Goal: Book appointment/travel/reservation

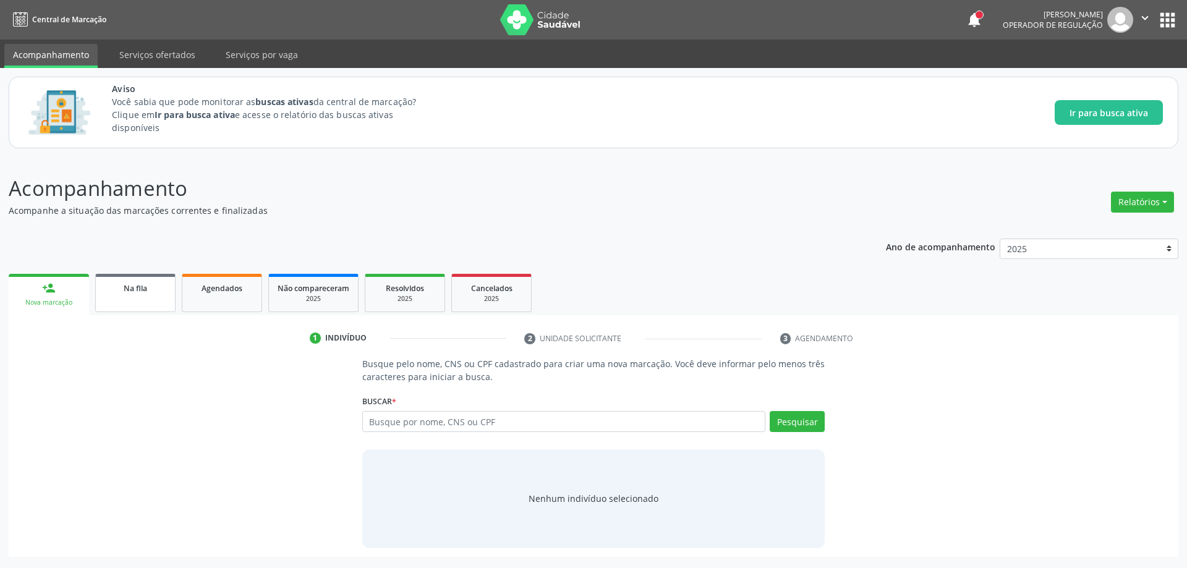
click at [145, 294] on link "Na fila" at bounding box center [135, 293] width 80 height 38
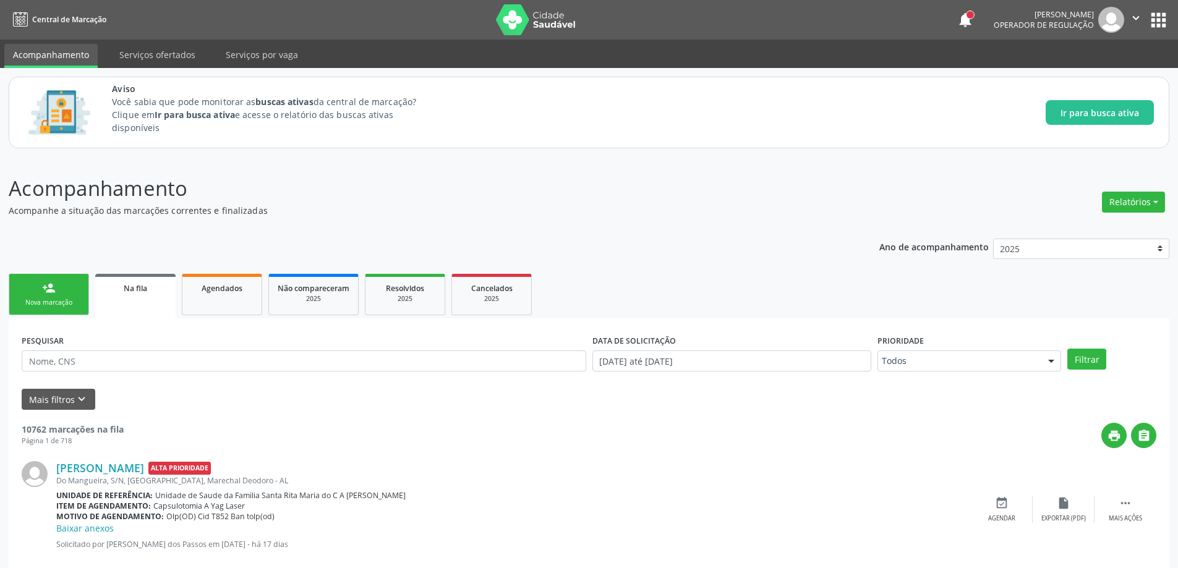
click at [150, 296] on link "Na fila" at bounding box center [135, 296] width 80 height 45
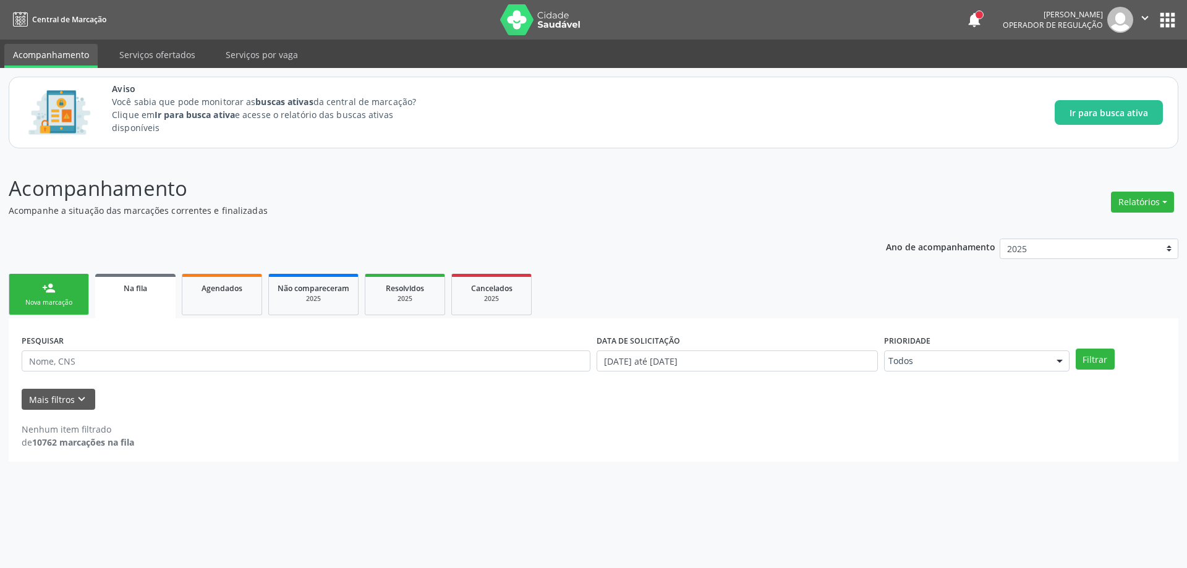
click at [133, 310] on link "Na fila" at bounding box center [135, 296] width 80 height 45
click at [67, 398] on button "Mais filtros keyboard_arrow_down" at bounding box center [59, 400] width 74 height 22
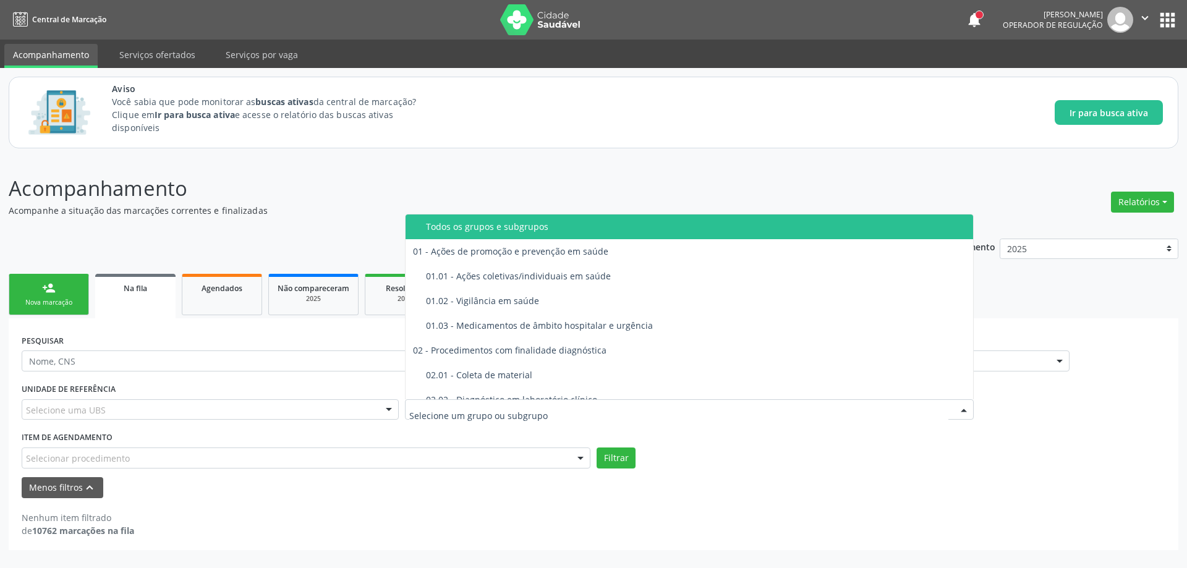
click at [641, 408] on div at bounding box center [689, 410] width 569 height 21
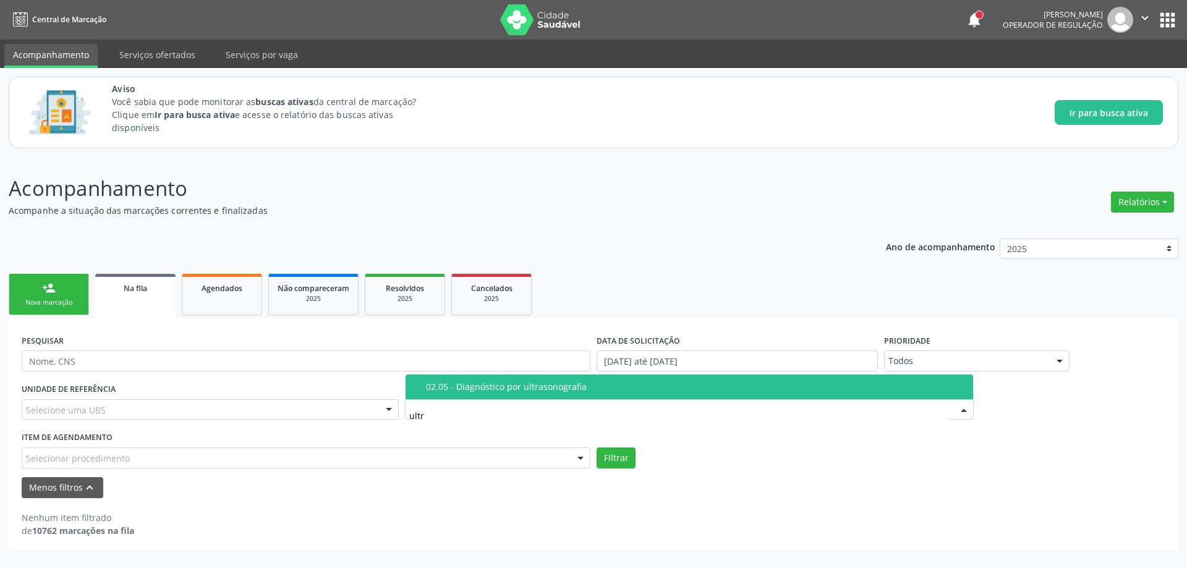
type input "ultra"
click at [612, 387] on div "02.05 - Diagnóstico por ultrasonografia" at bounding box center [696, 387] width 540 height 10
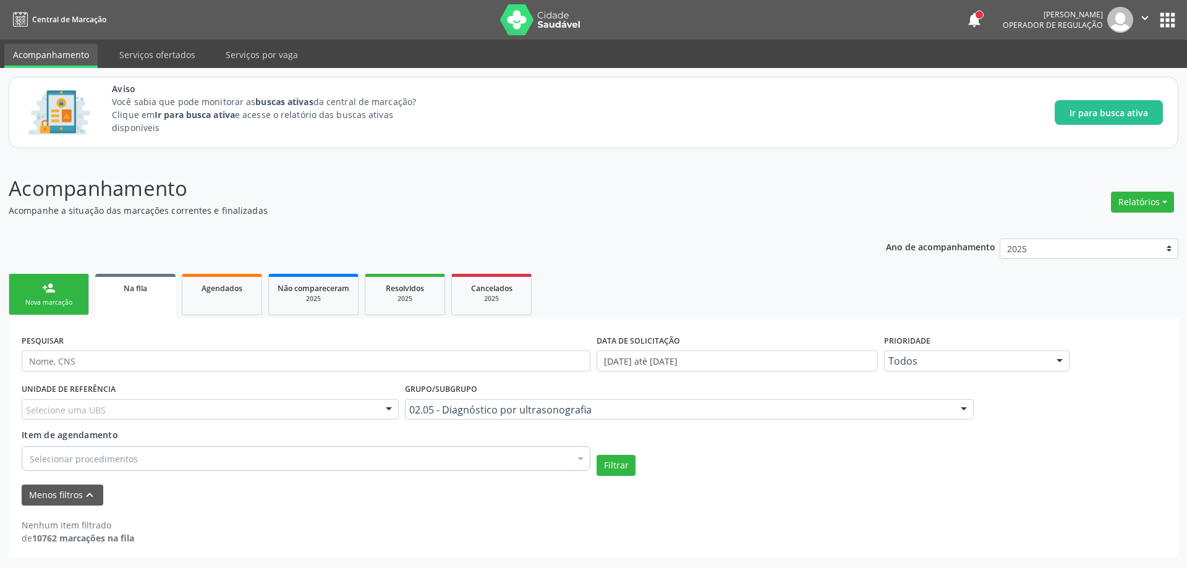
click at [152, 412] on div "Selecione uma UBS" at bounding box center [210, 410] width 377 height 21
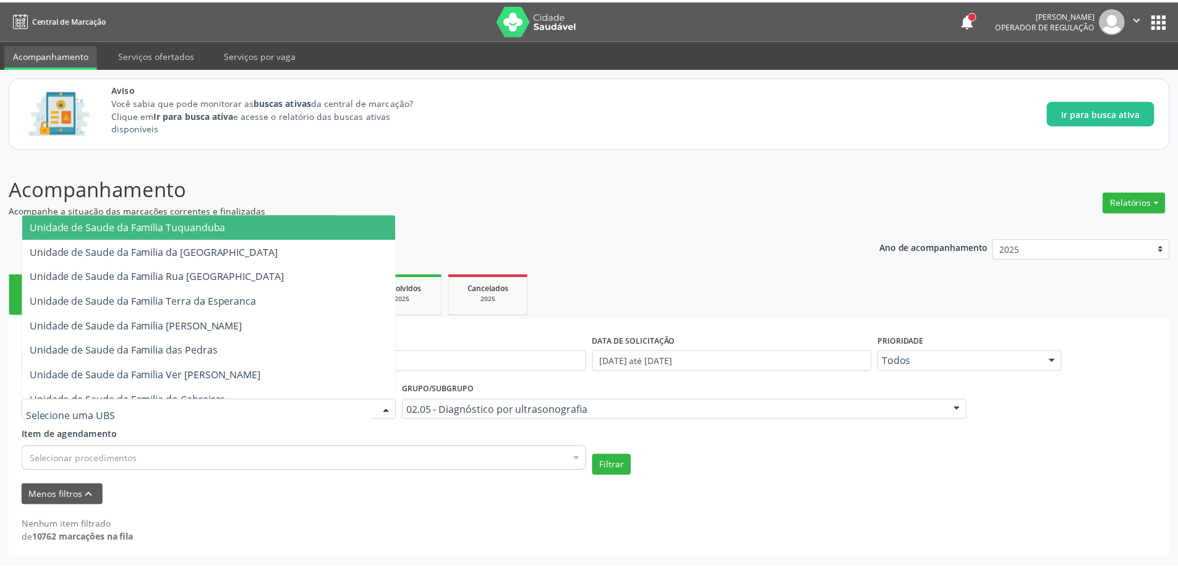
scroll to position [309, 0]
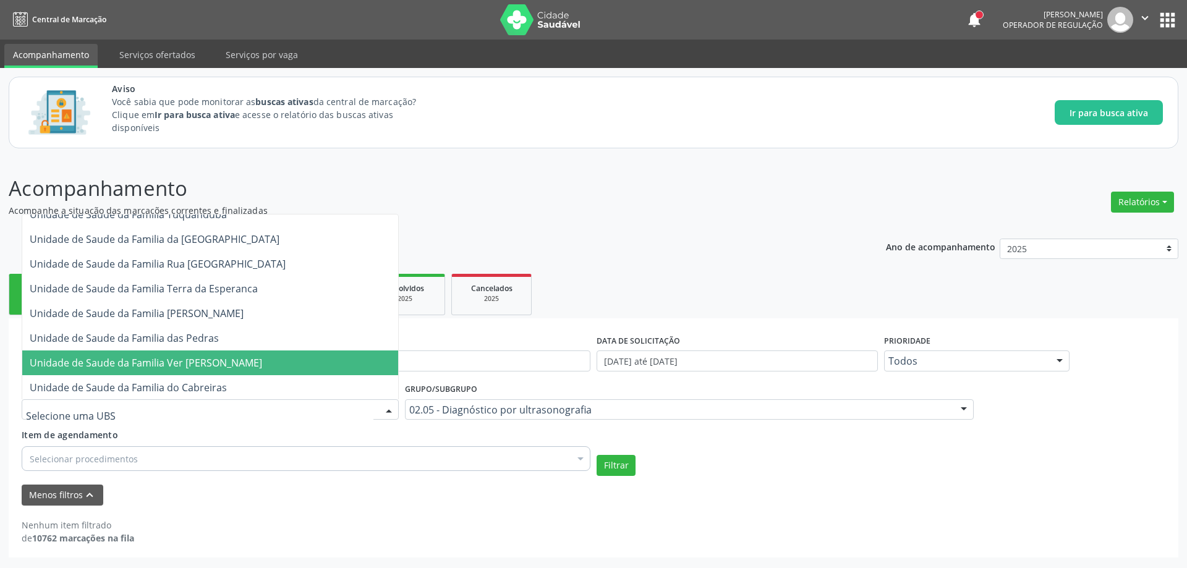
click at [126, 360] on span "Unidade de Saude da Familia Ver [PERSON_NAME]" at bounding box center [146, 363] width 233 height 14
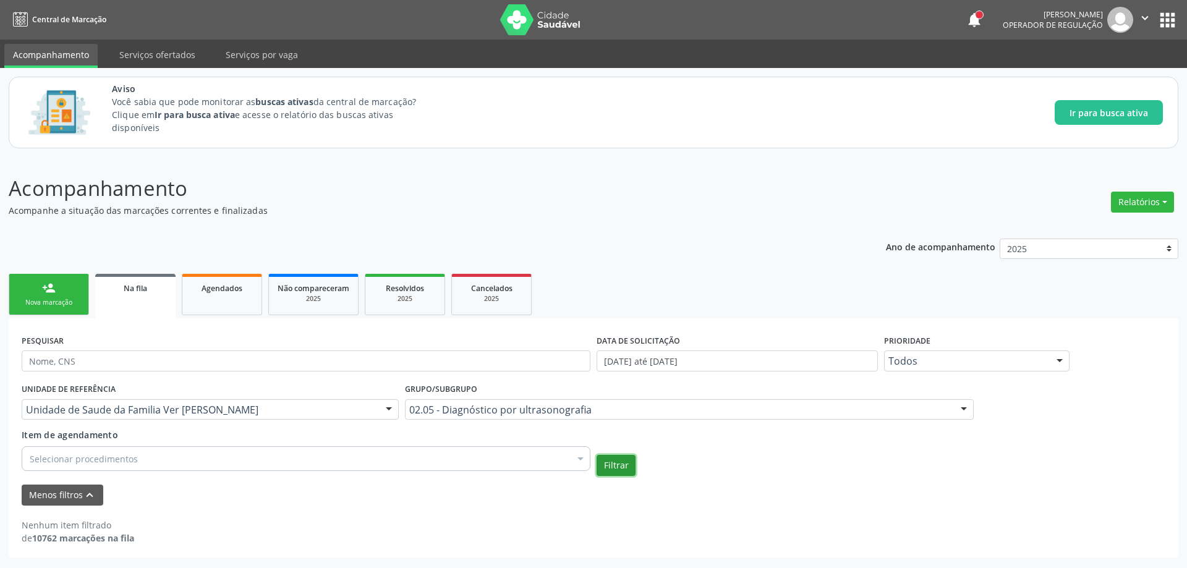
click at [630, 474] on button "Filtrar" at bounding box center [616, 465] width 39 height 21
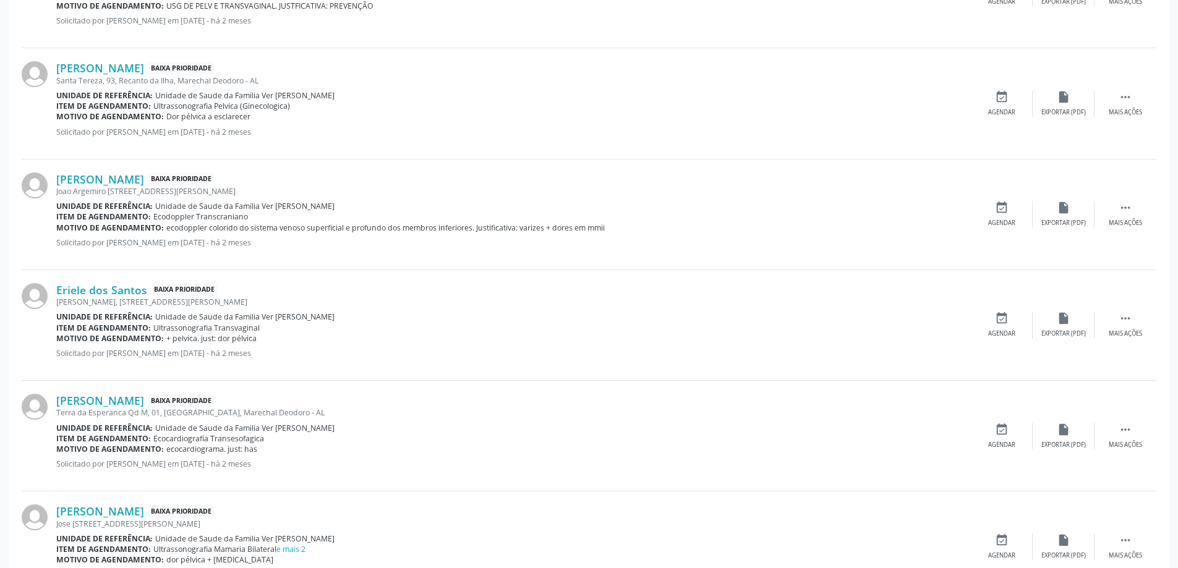
scroll to position [742, 0]
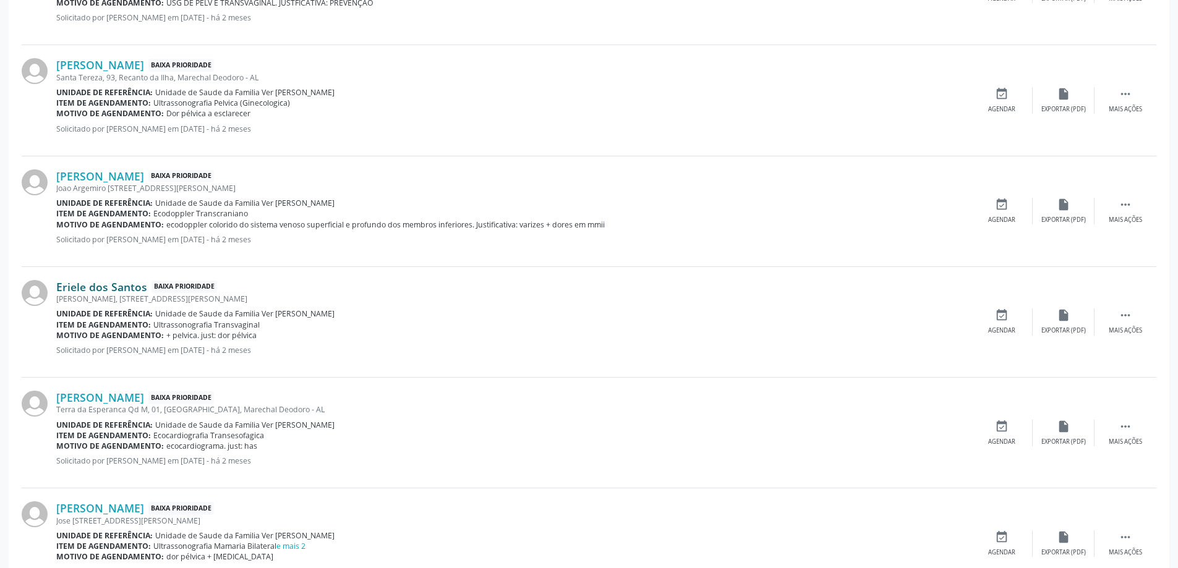
click at [85, 288] on link "Eriele dos Santos" at bounding box center [101, 287] width 91 height 14
click at [102, 290] on link "Eriele dos Santos" at bounding box center [101, 287] width 91 height 14
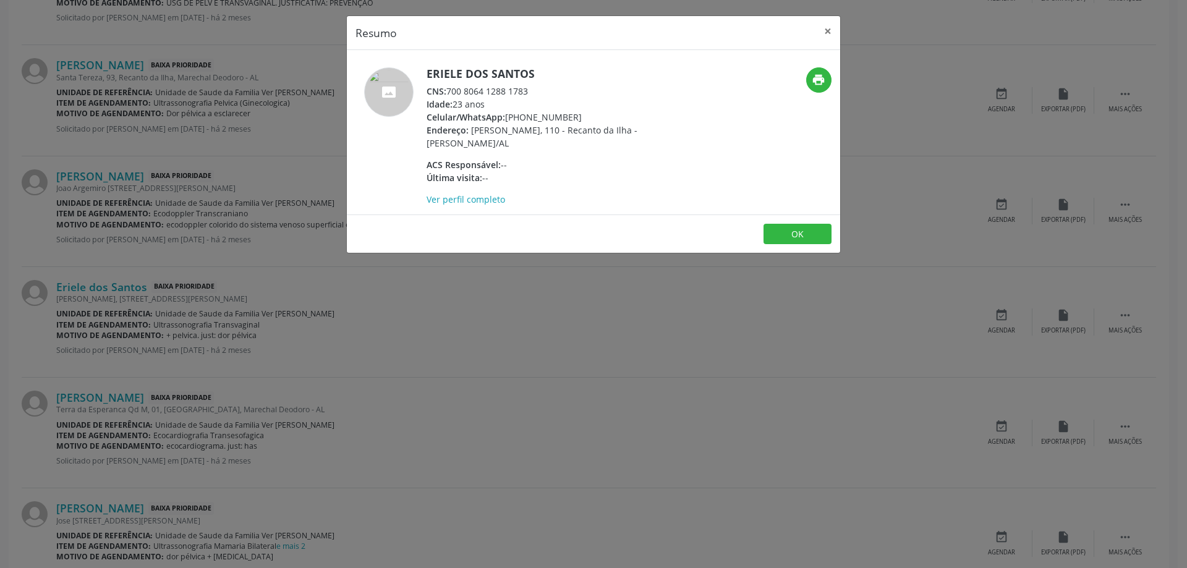
drag, startPoint x: 529, startPoint y: 92, endPoint x: 450, endPoint y: 95, distance: 79.2
click at [450, 95] on div "CNS: 700 8064 1288 1783" at bounding box center [547, 91] width 241 height 13
copy div "700 8064 1288 1783"
click at [823, 32] on button "×" at bounding box center [828, 31] width 25 height 30
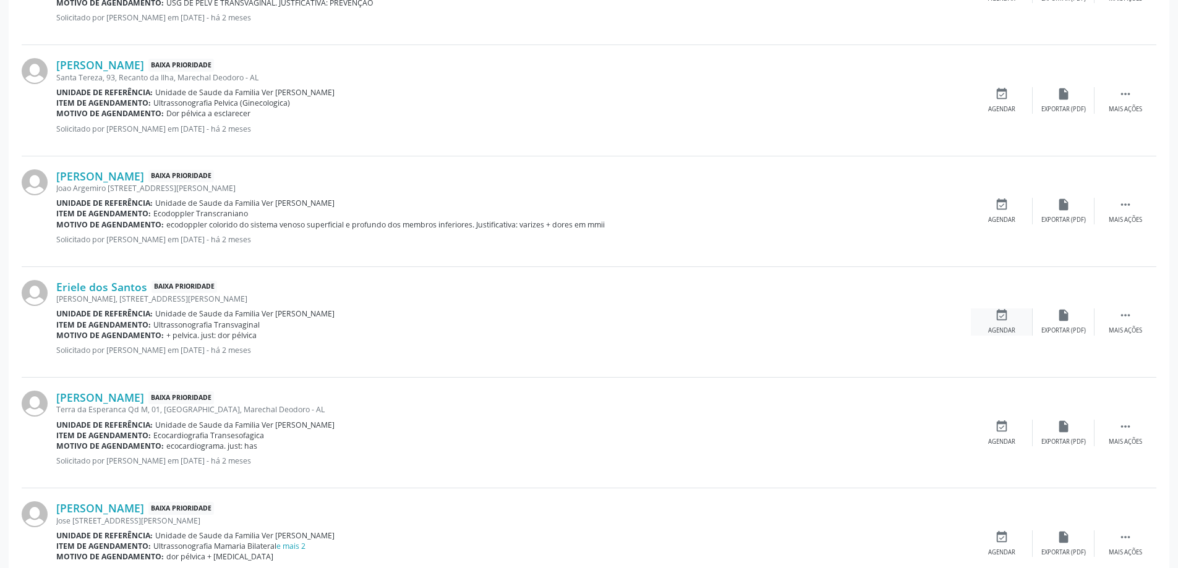
click at [1008, 320] on icon "event_available" at bounding box center [1002, 316] width 14 height 14
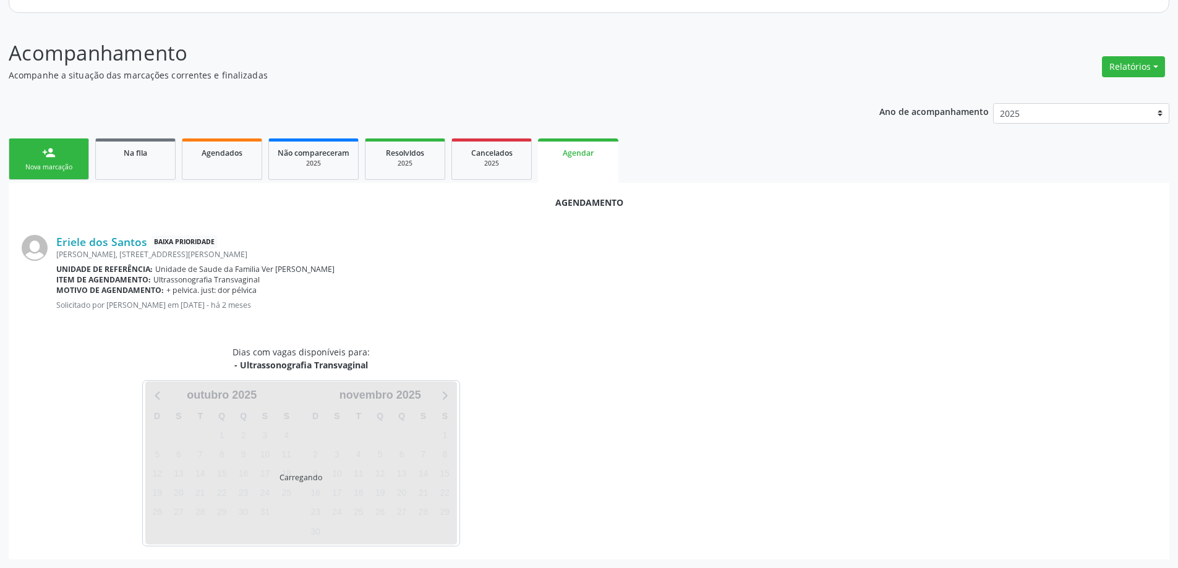
scroll to position [165, 0]
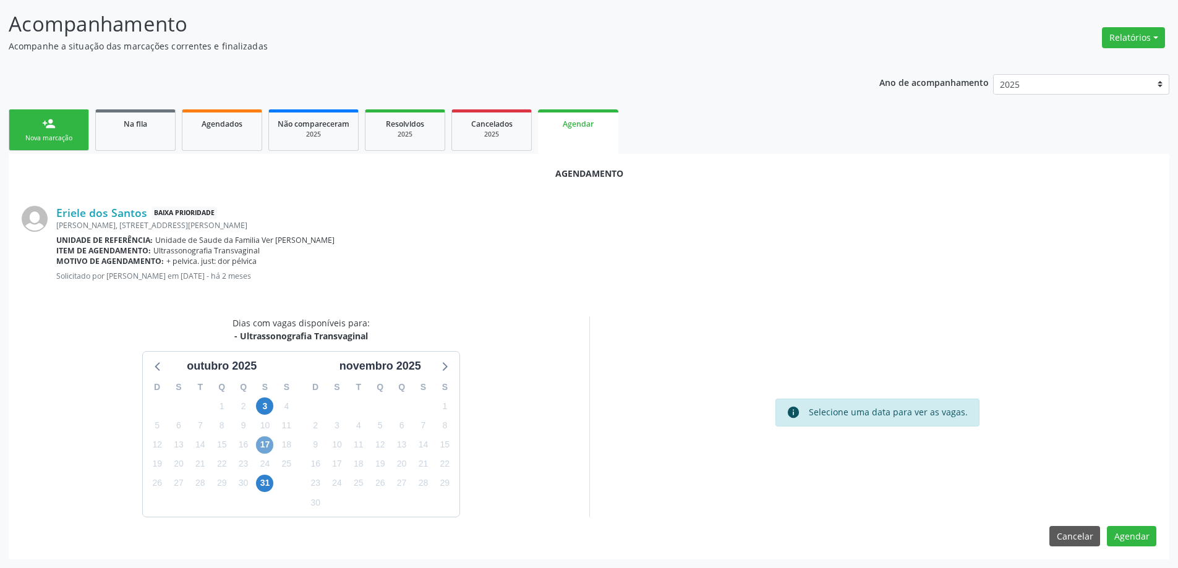
click at [264, 449] on span "17" at bounding box center [264, 445] width 17 height 17
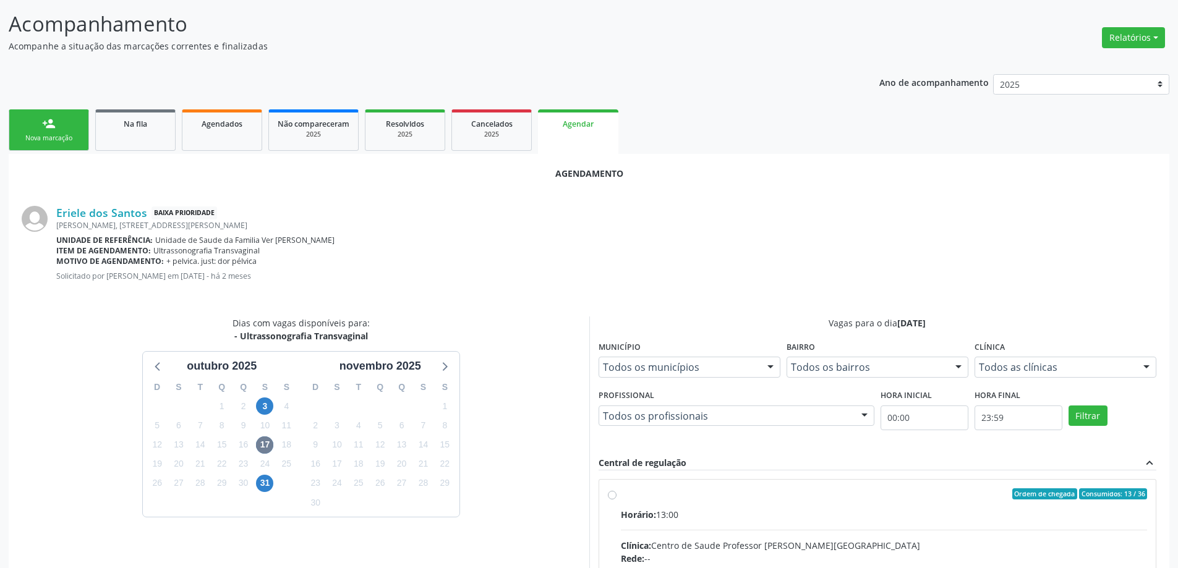
click at [613, 492] on input "Ordem de chegada Consumidos: 13 / 36 Horário: 13:00 Clínica: Centro de Saude Pr…" at bounding box center [612, 494] width 9 height 11
radio input "true"
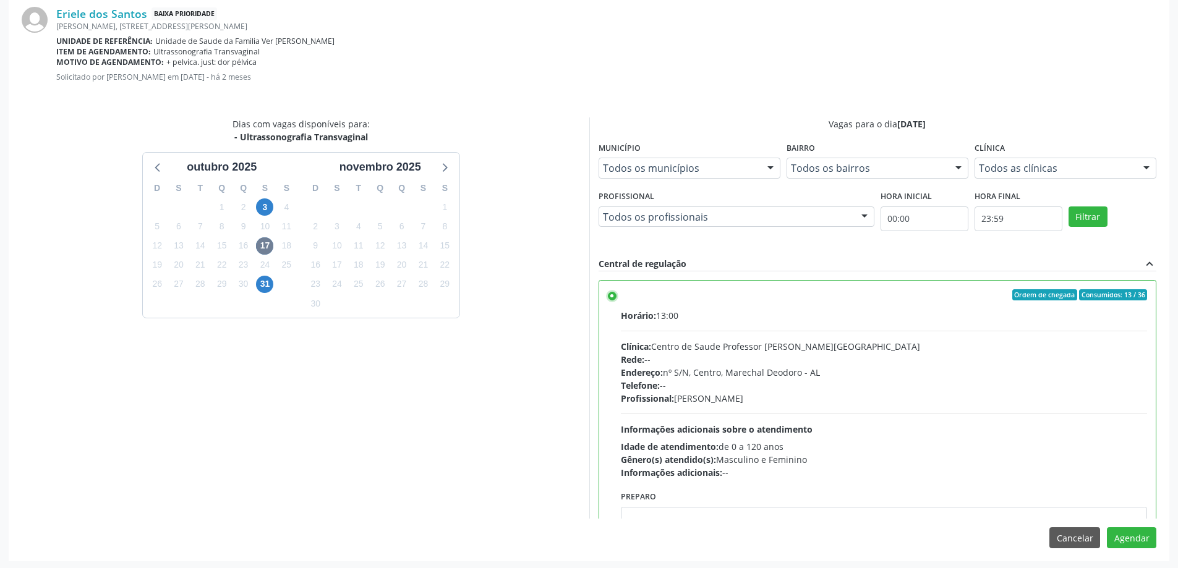
scroll to position [365, 0]
click at [1135, 540] on button "Agendar" at bounding box center [1131, 536] width 49 height 21
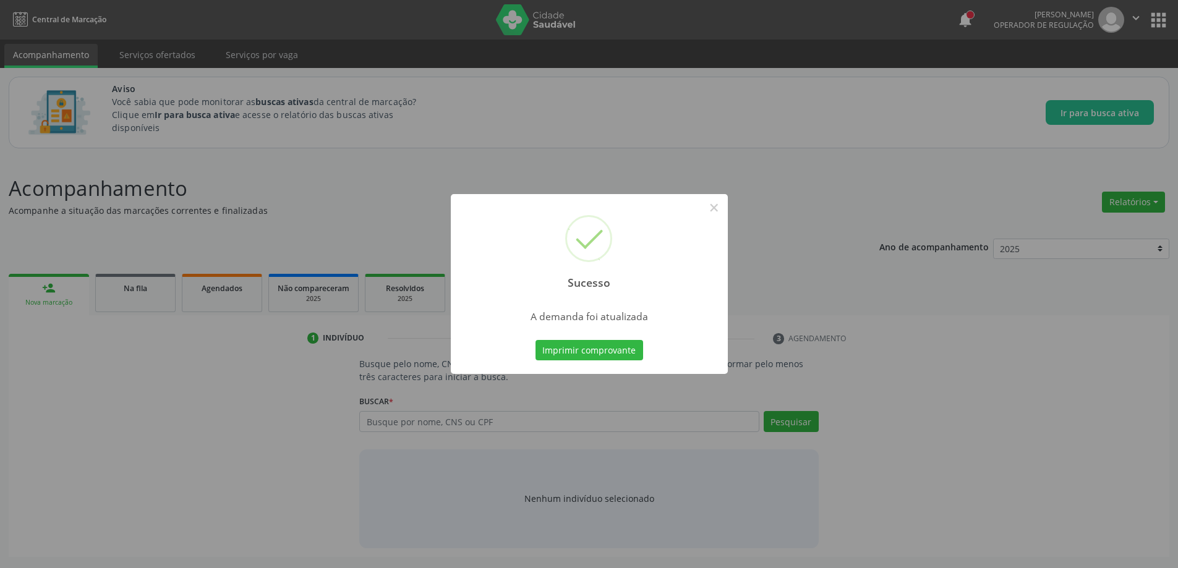
scroll to position [0, 0]
click at [722, 212] on button "×" at bounding box center [718, 207] width 21 height 21
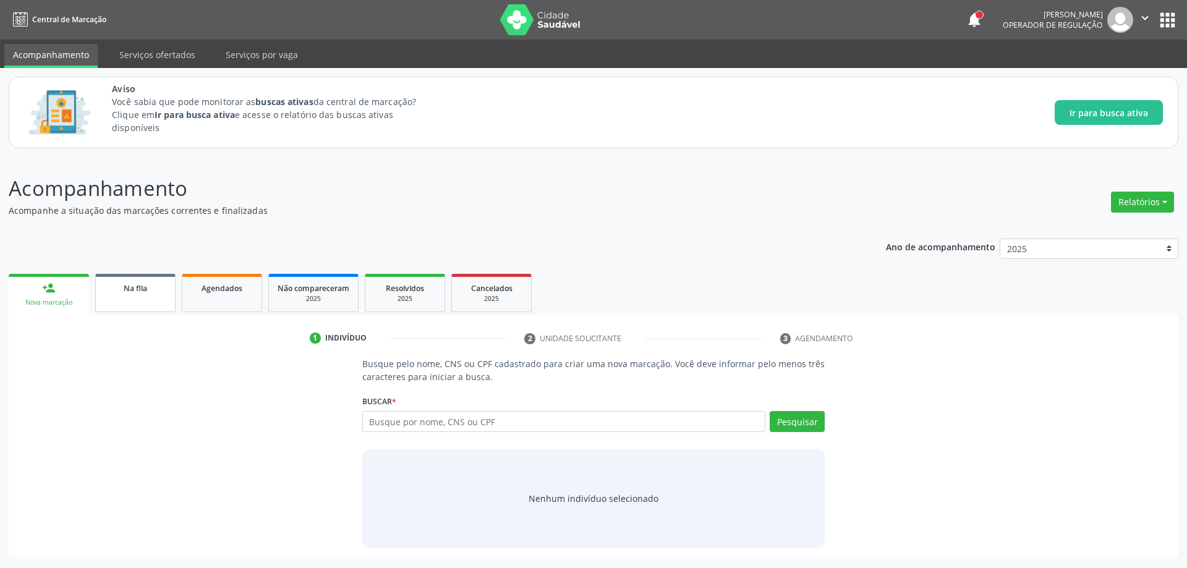
click at [150, 293] on div "Na fila" at bounding box center [136, 287] width 62 height 13
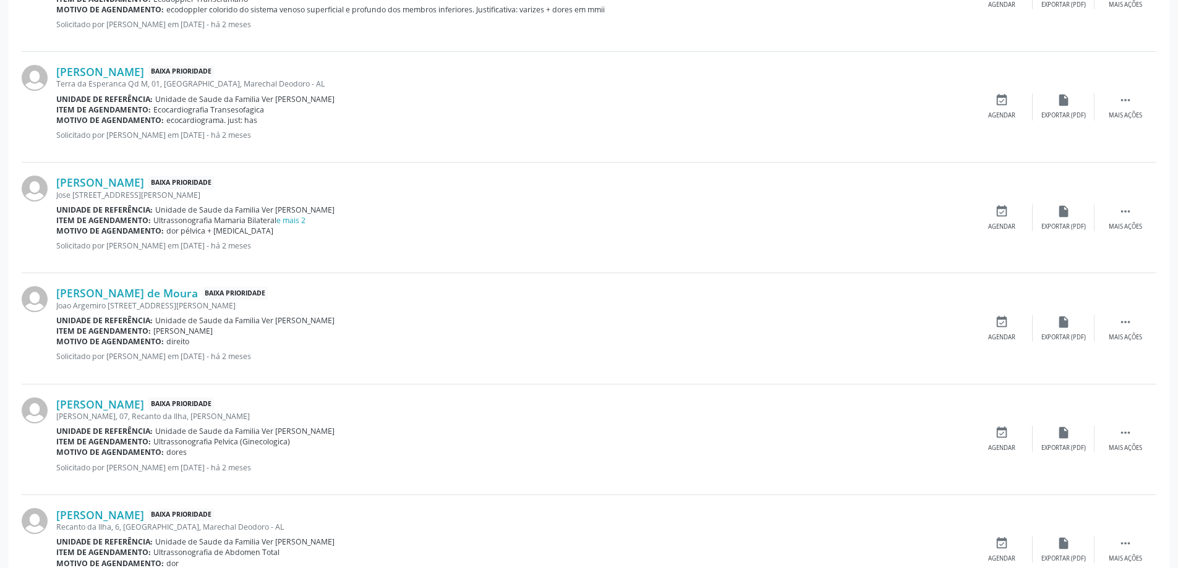
scroll to position [866, 0]
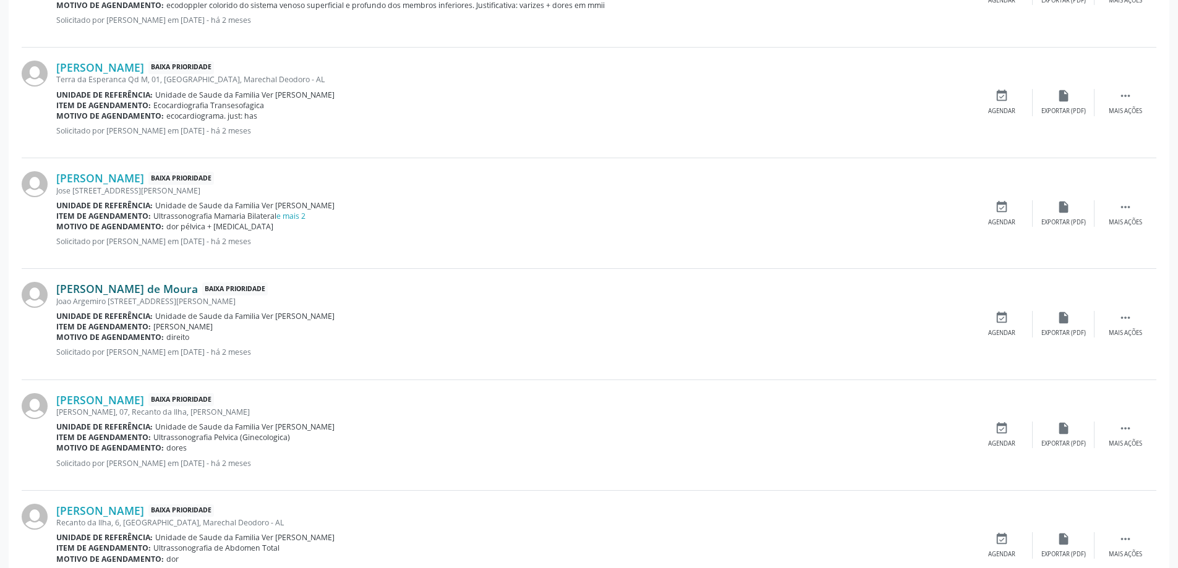
click at [130, 291] on link "[PERSON_NAME] de Moura" at bounding box center [127, 289] width 142 height 14
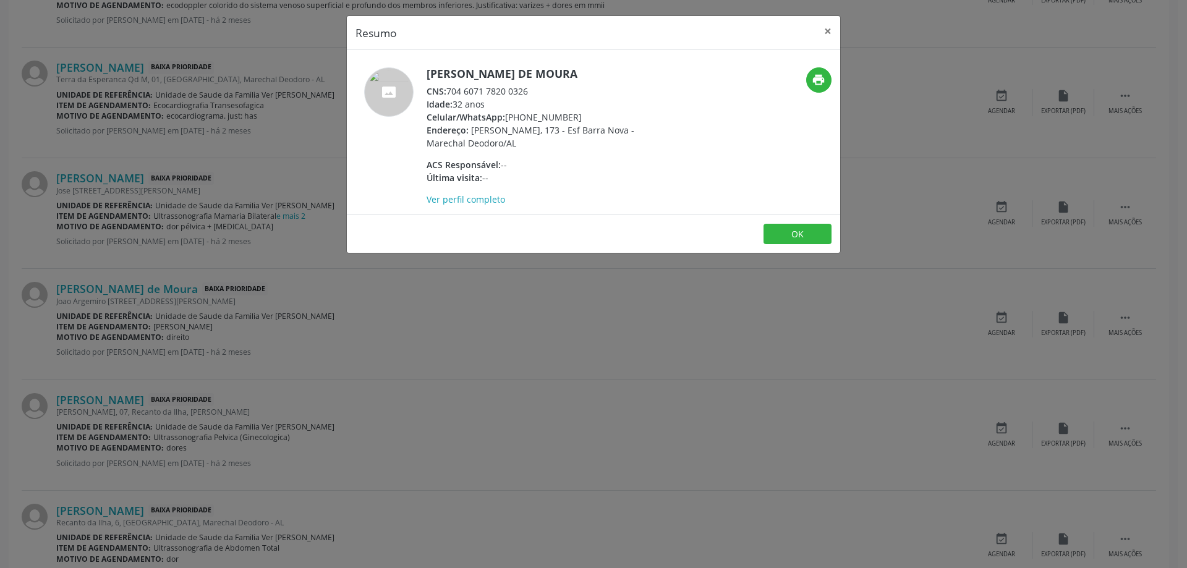
drag, startPoint x: 531, startPoint y: 88, endPoint x: 448, endPoint y: 91, distance: 83.5
click at [448, 91] on div "CNS: 704 6071 7820 0326" at bounding box center [547, 91] width 241 height 13
copy div "704 6071 7820 0326"
click at [823, 28] on button "×" at bounding box center [828, 31] width 25 height 30
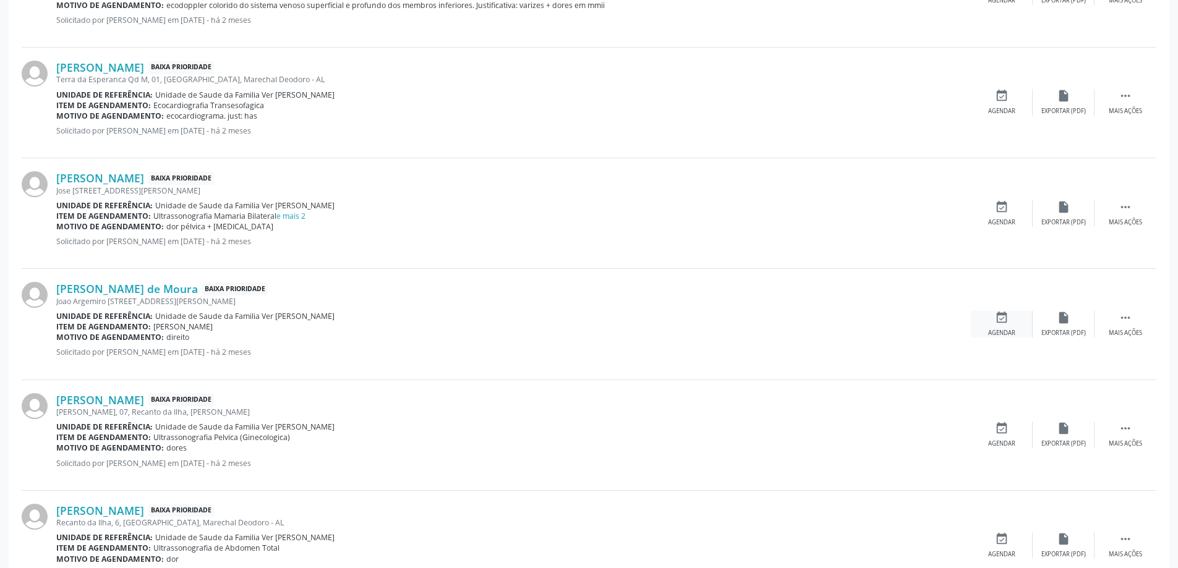
click at [1004, 314] on icon "event_available" at bounding box center [1002, 318] width 14 height 14
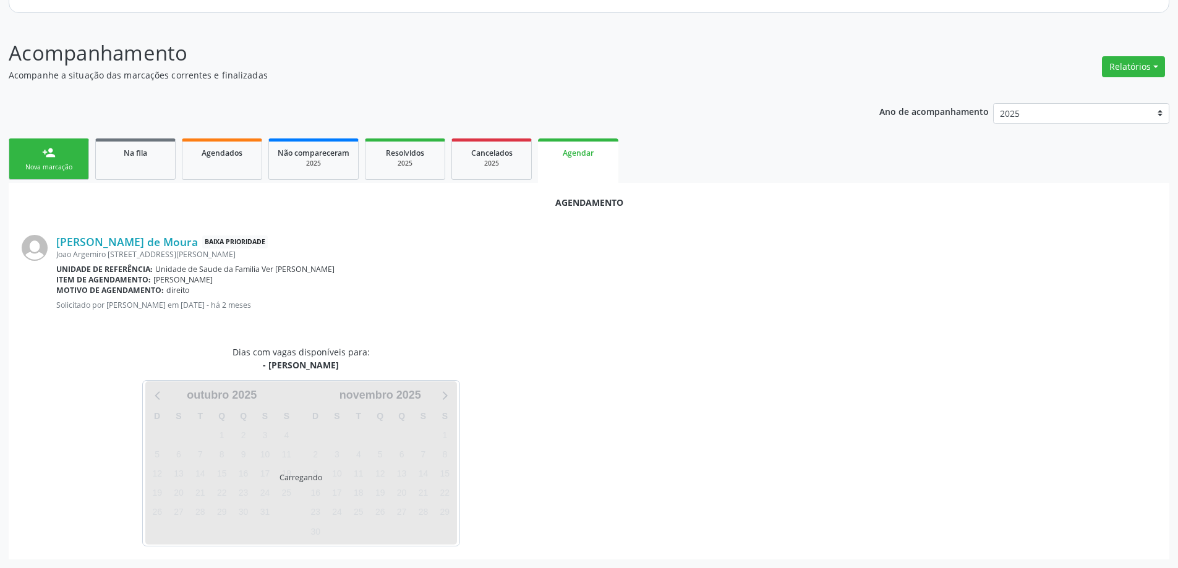
scroll to position [165, 0]
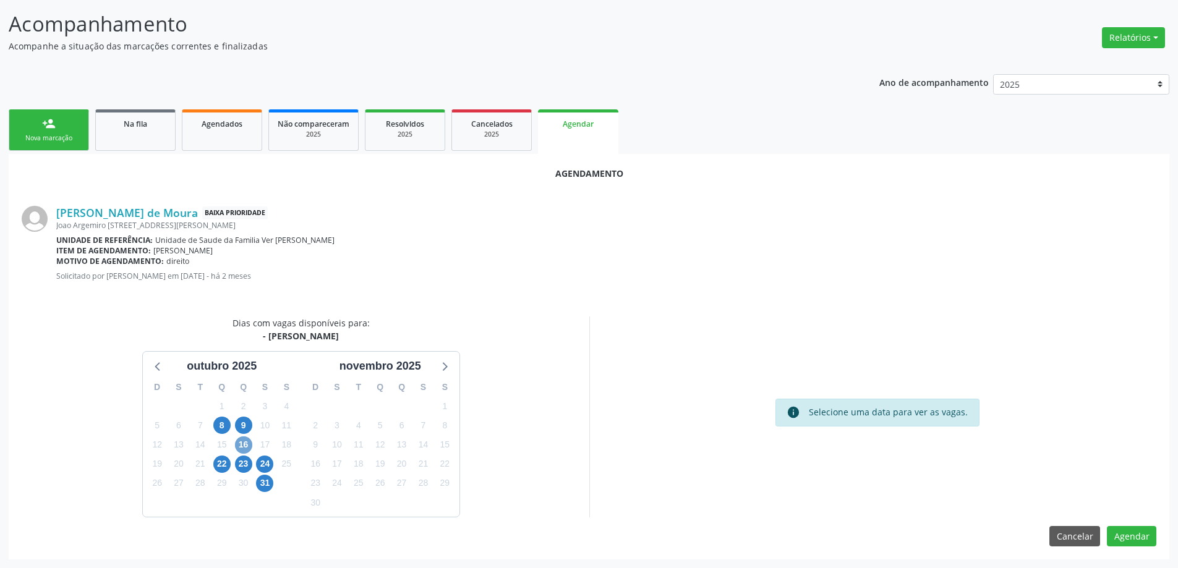
click at [243, 447] on span "16" at bounding box center [243, 445] width 17 height 17
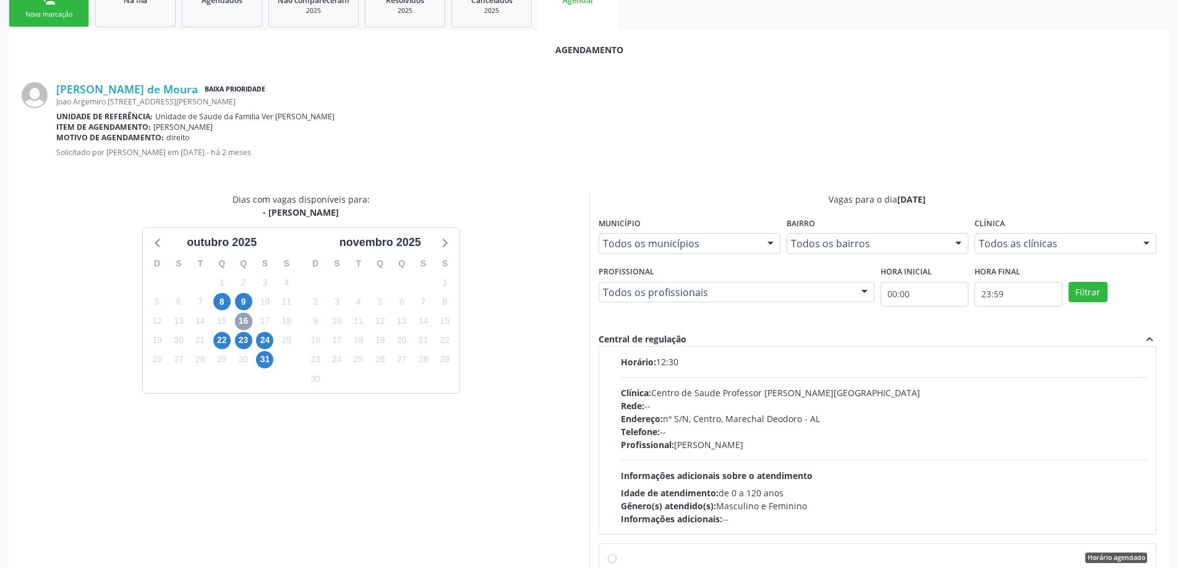
scroll to position [0, 0]
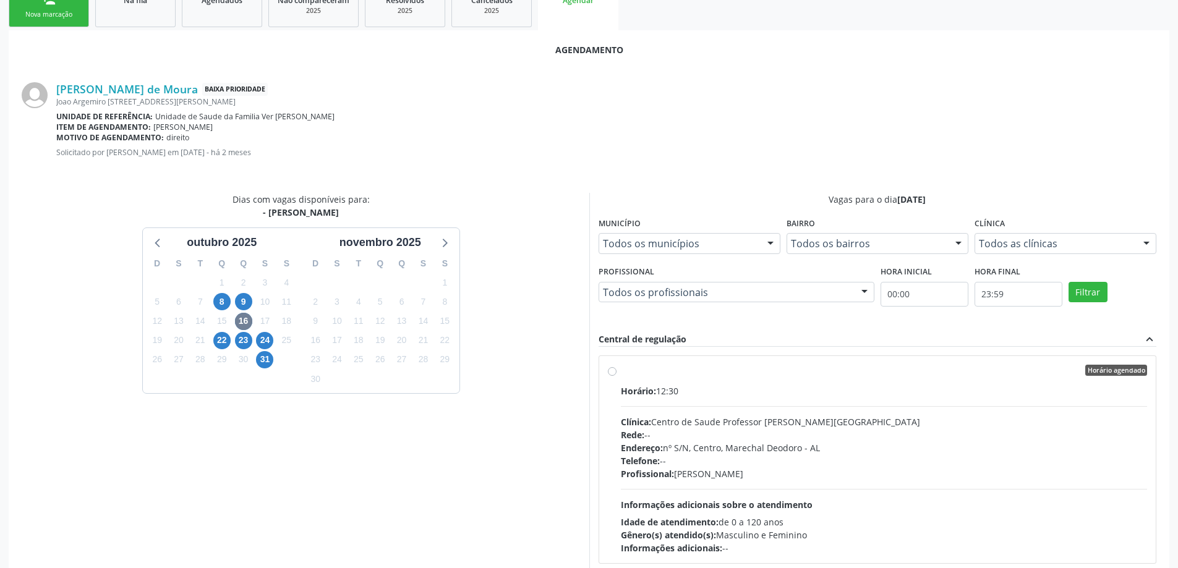
click at [621, 374] on label "Horário agendado Horário: 12:30 Clínica: Centro de Saude Professor [PERSON_NAME…" at bounding box center [884, 460] width 527 height 190
click at [613, 374] on input "Horário agendado Horário: 12:30 Clínica: Centro de Saude Professor [PERSON_NAME…" at bounding box center [612, 370] width 9 height 11
radio input "true"
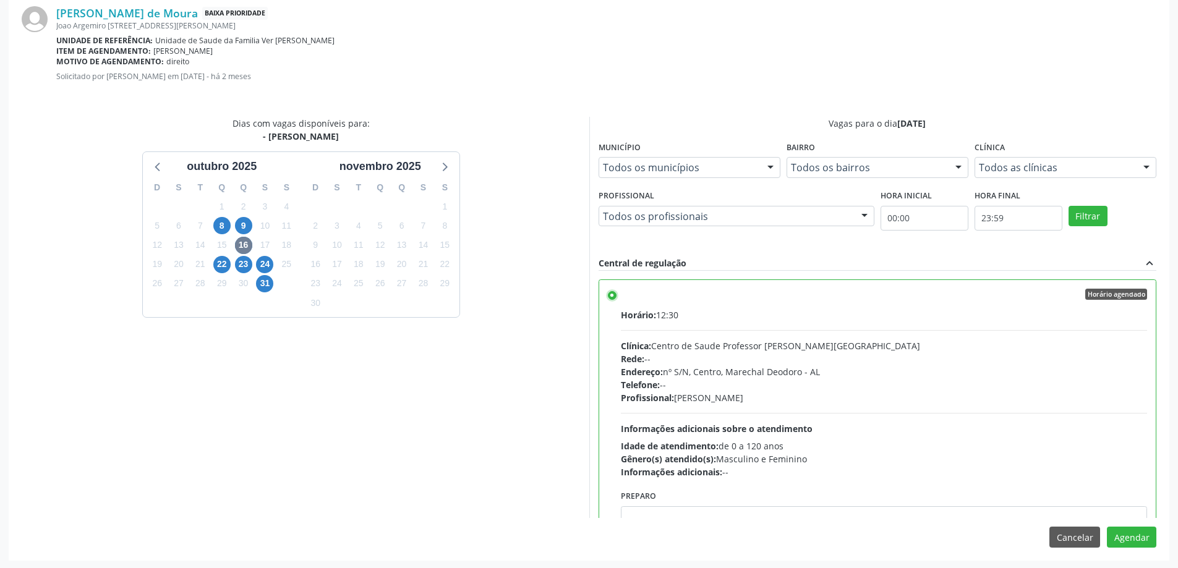
scroll to position [365, 0]
click at [1139, 535] on button "Agendar" at bounding box center [1131, 536] width 49 height 21
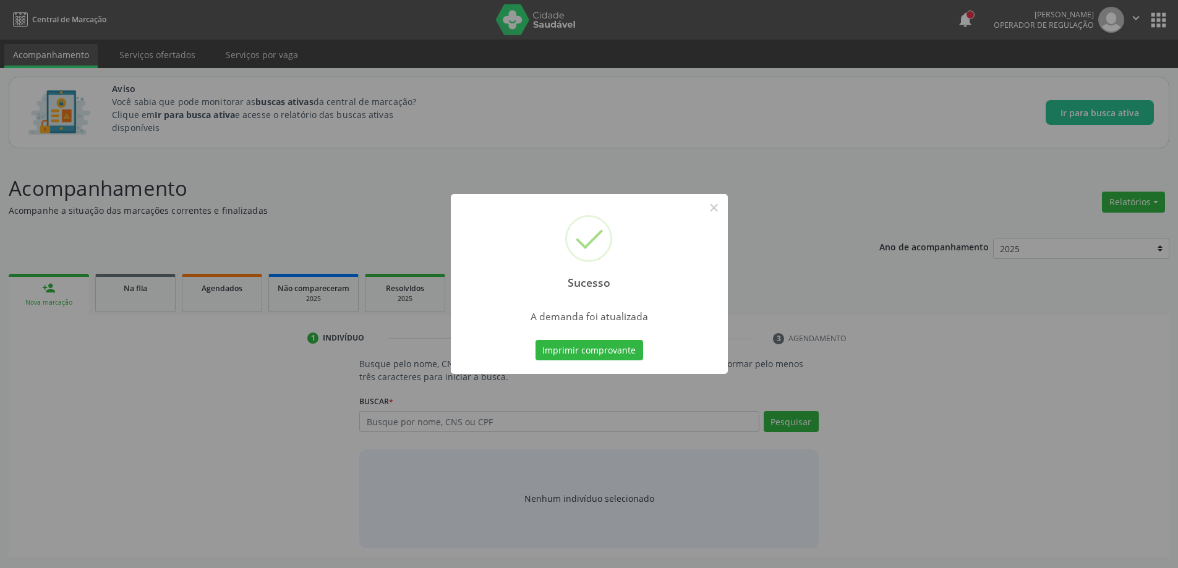
scroll to position [0, 0]
click at [722, 209] on button "×" at bounding box center [718, 207] width 21 height 21
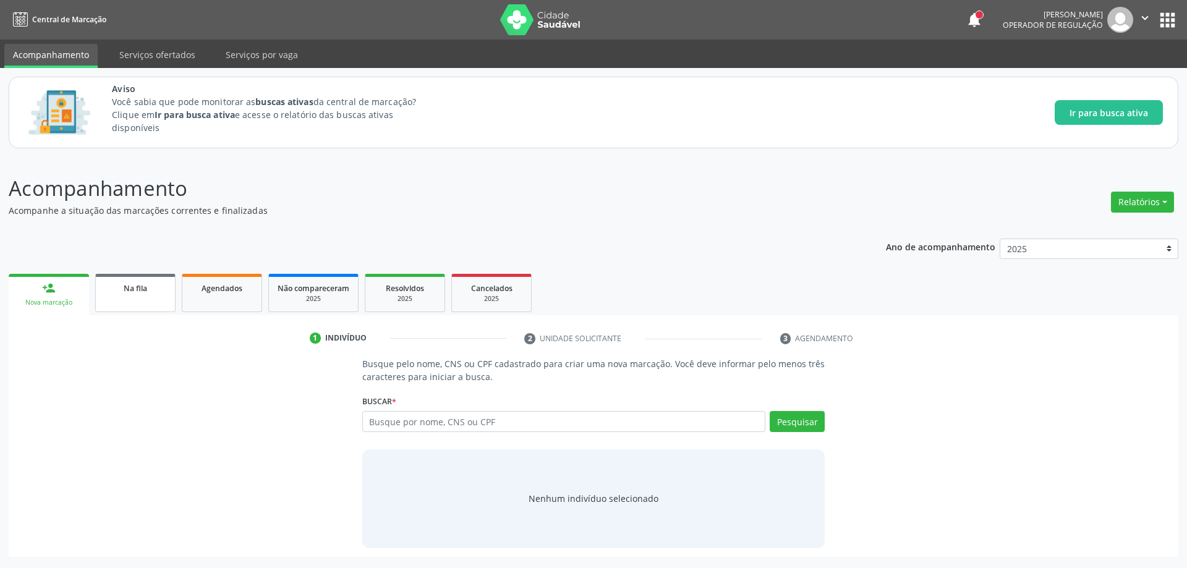
click at [130, 300] on link "Na fila" at bounding box center [135, 293] width 80 height 38
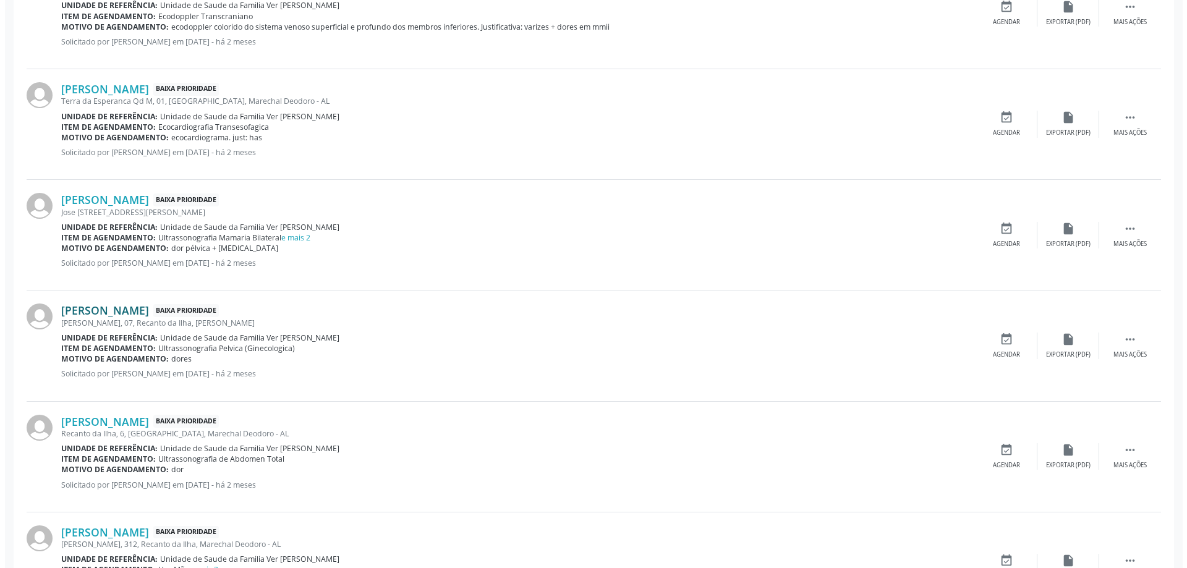
scroll to position [866, 0]
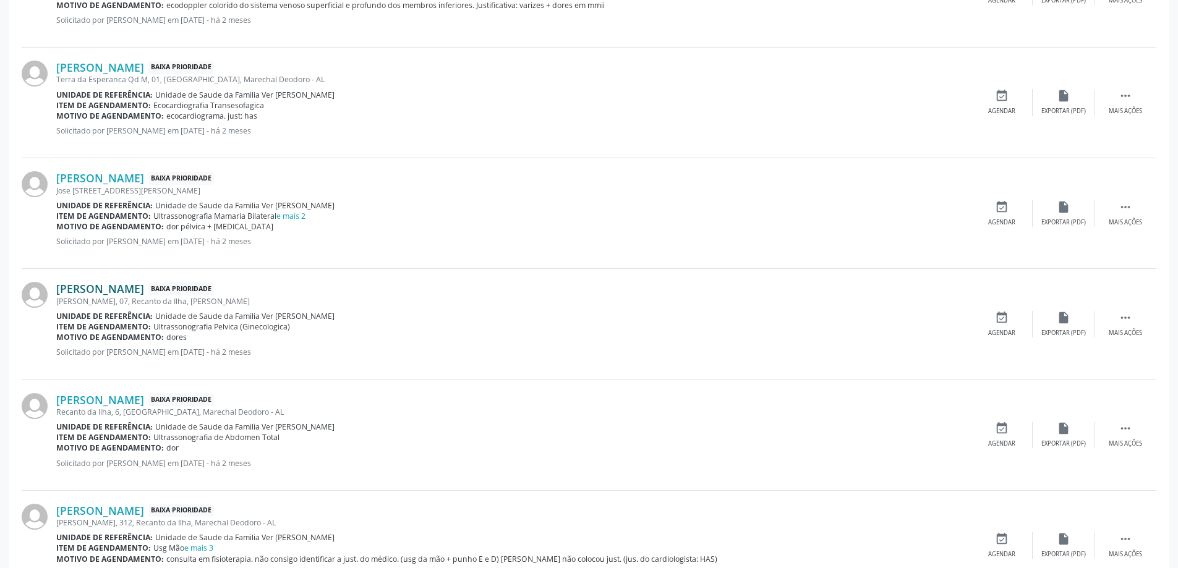
click at [106, 291] on link "[PERSON_NAME]" at bounding box center [100, 289] width 88 height 14
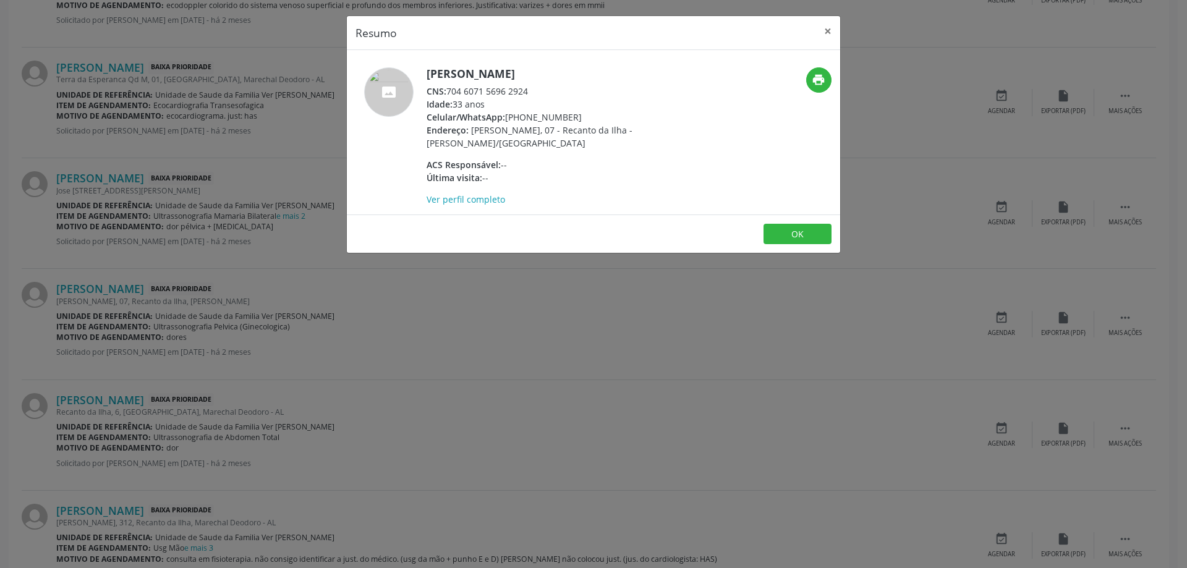
drag, startPoint x: 529, startPoint y: 91, endPoint x: 450, endPoint y: 90, distance: 79.2
click at [450, 90] on div "CNS: 704 6071 5696 2924" at bounding box center [547, 91] width 241 height 13
copy div "704 6071 5696 2924"
